Goal: Task Accomplishment & Management: Manage account settings

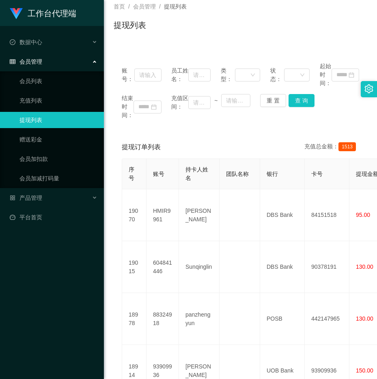
scroll to position [81, 0]
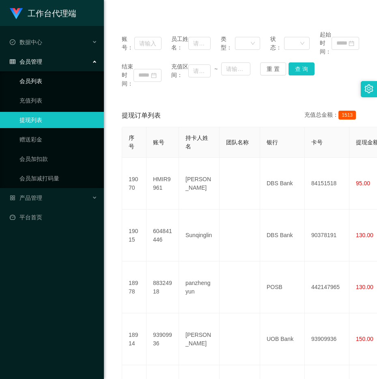
click at [46, 83] on link "会员列表" at bounding box center [58, 81] width 78 height 16
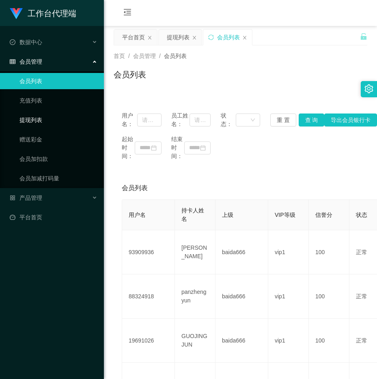
click at [33, 117] on link "提现列表" at bounding box center [58, 120] width 78 height 16
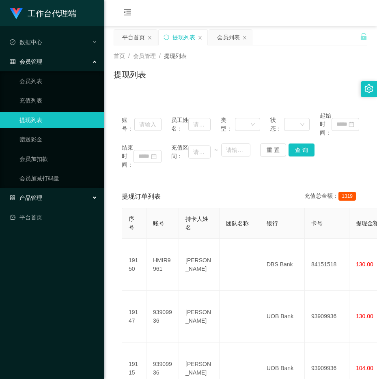
click at [34, 193] on div "产品管理" at bounding box center [52, 198] width 104 height 16
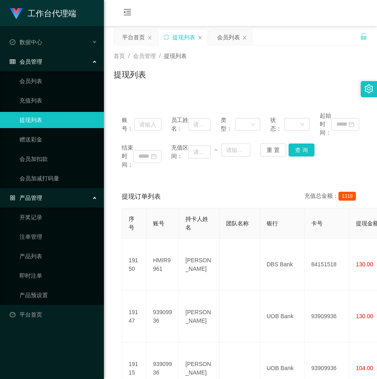
click at [34, 193] on div "产品管理" at bounding box center [52, 198] width 104 height 16
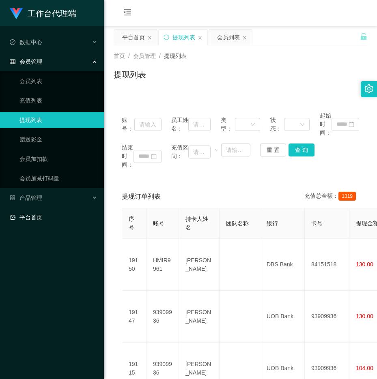
click at [38, 216] on link "平台首页" at bounding box center [54, 217] width 88 height 16
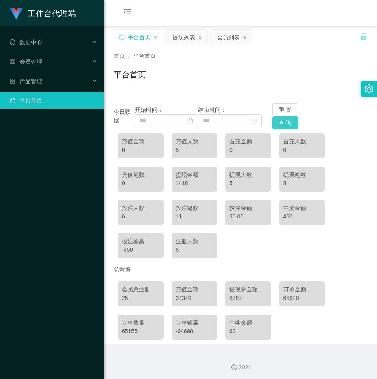
click at [280, 120] on button "查 询" at bounding box center [285, 122] width 26 height 13
click at [281, 124] on button "查 询" at bounding box center [285, 122] width 26 height 13
click at [184, 38] on div "提现列表" at bounding box center [183, 37] width 23 height 15
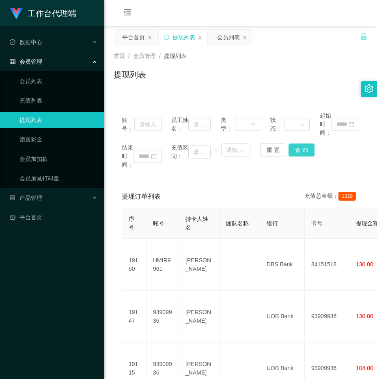
click at [295, 148] on button "查 询" at bounding box center [301, 150] width 26 height 13
click at [242, 36] on icon "图标: close" at bounding box center [244, 37] width 5 height 5
click at [201, 38] on icon "图标: close" at bounding box center [199, 37] width 5 height 5
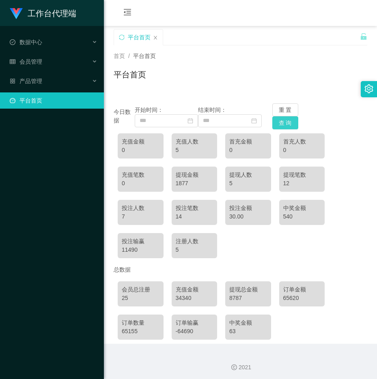
click at [289, 123] on button "查 询" at bounding box center [285, 122] width 26 height 13
